Goal: Task Accomplishment & Management: Manage account settings

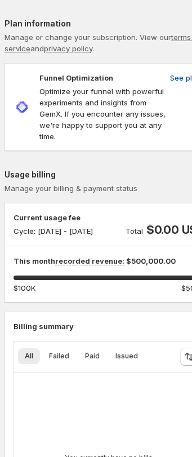
click at [180, 75] on span "See plans" at bounding box center [187, 77] width 35 height 11
